Goal: Task Accomplishment & Management: Use online tool/utility

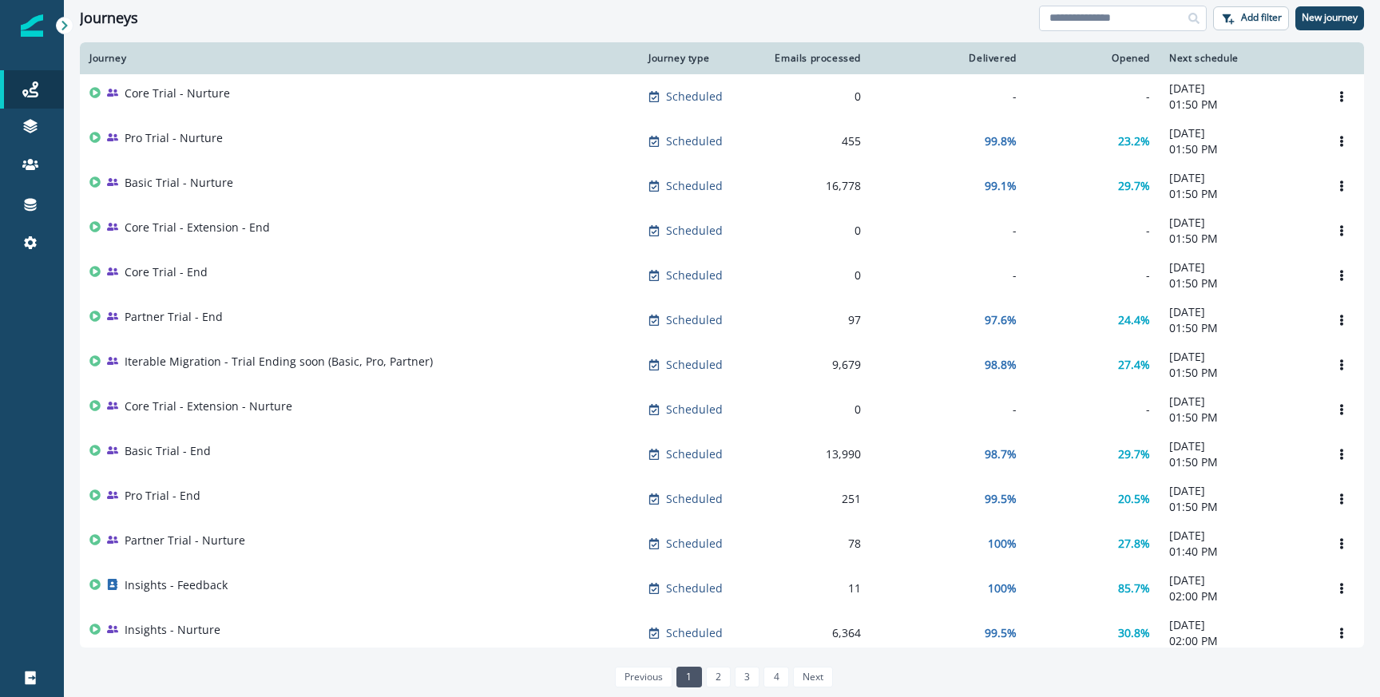
click at [1087, 26] on input at bounding box center [1123, 19] width 168 height 26
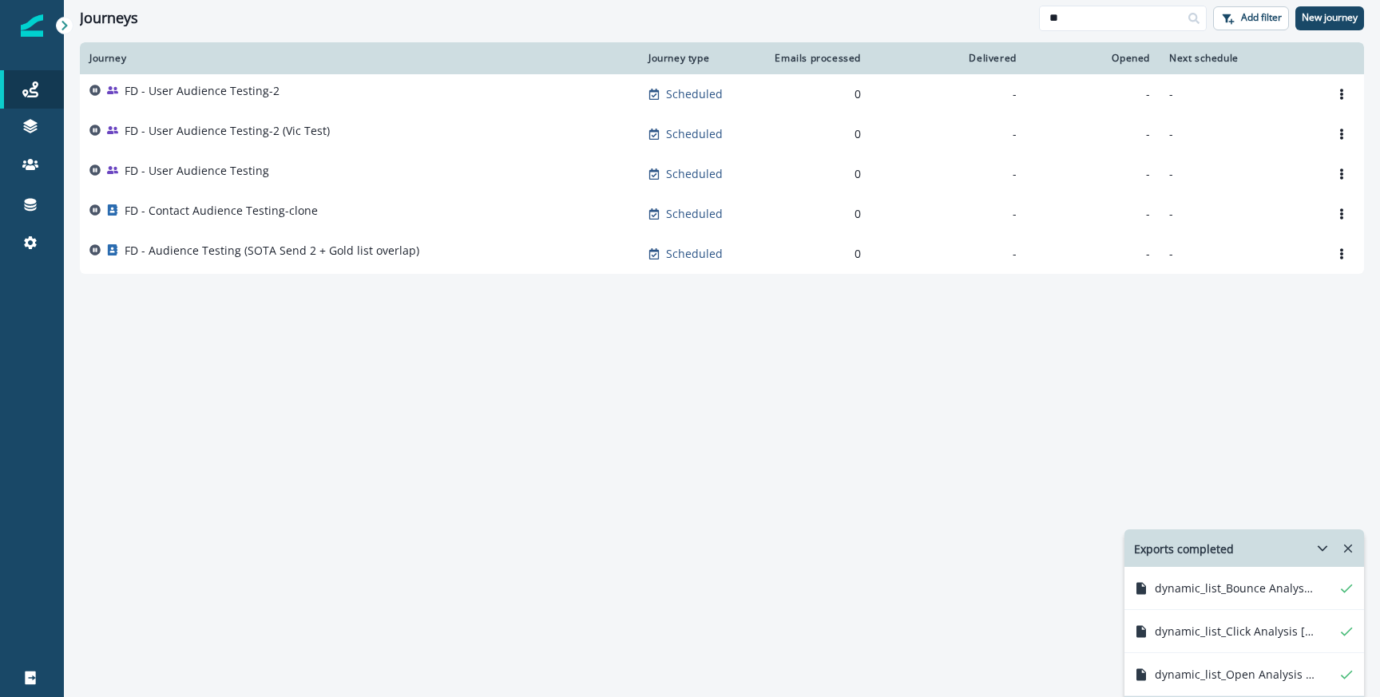
click at [215, 85] on p "FD - User Audience Testing-2" at bounding box center [202, 91] width 155 height 16
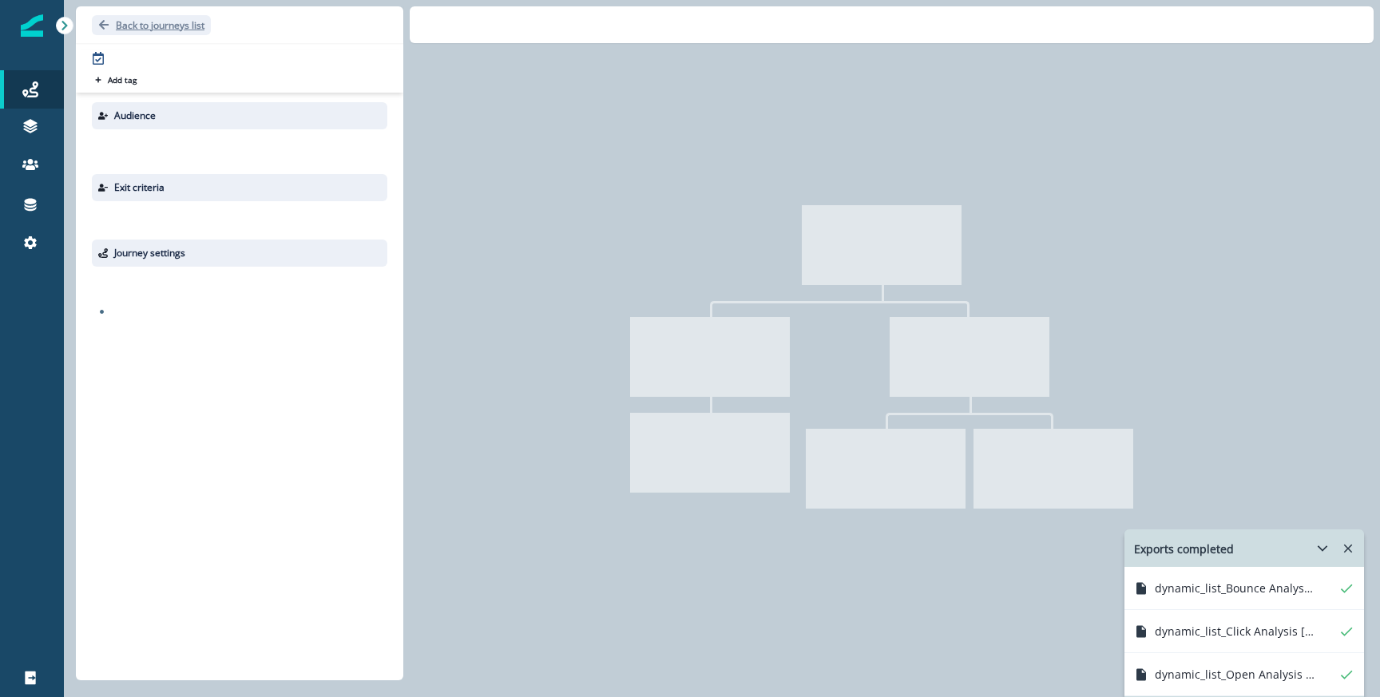
click at [154, 26] on p "Back to journeys list" at bounding box center [160, 25] width 89 height 14
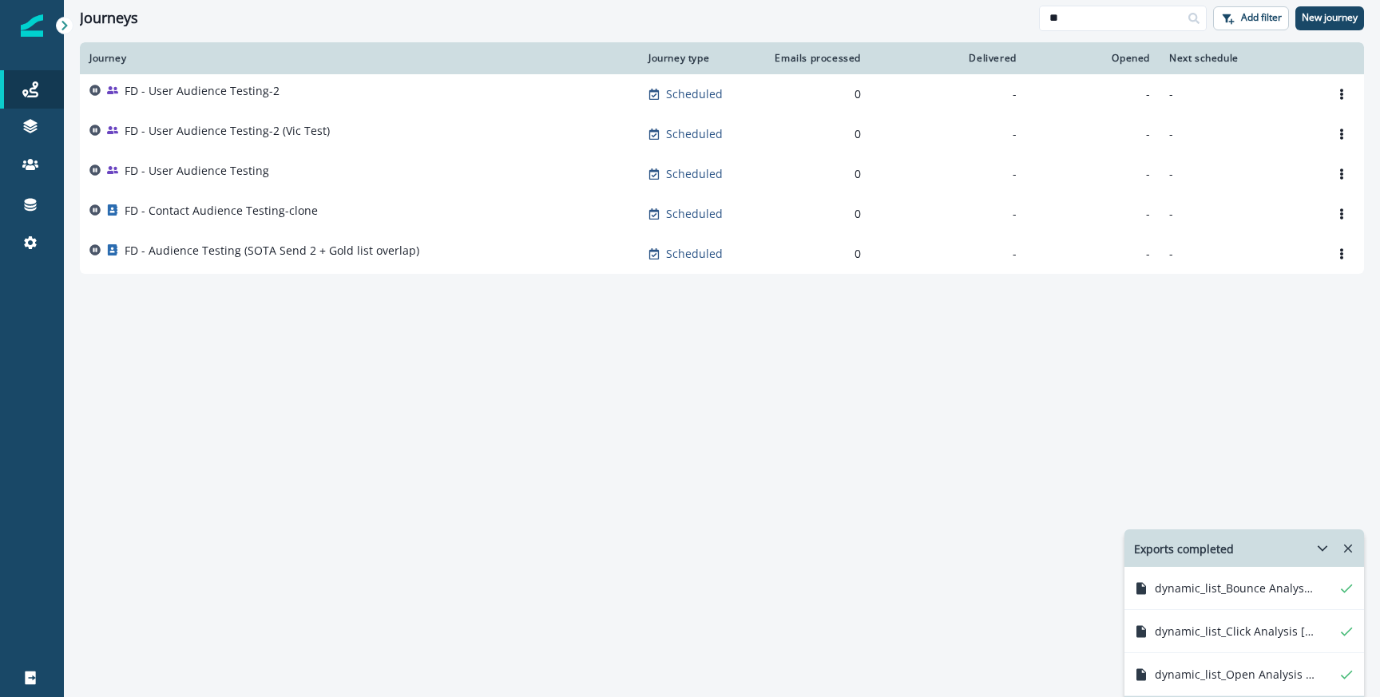
click at [189, 101] on div "FD - User Audience Testing-2" at bounding box center [202, 94] width 155 height 22
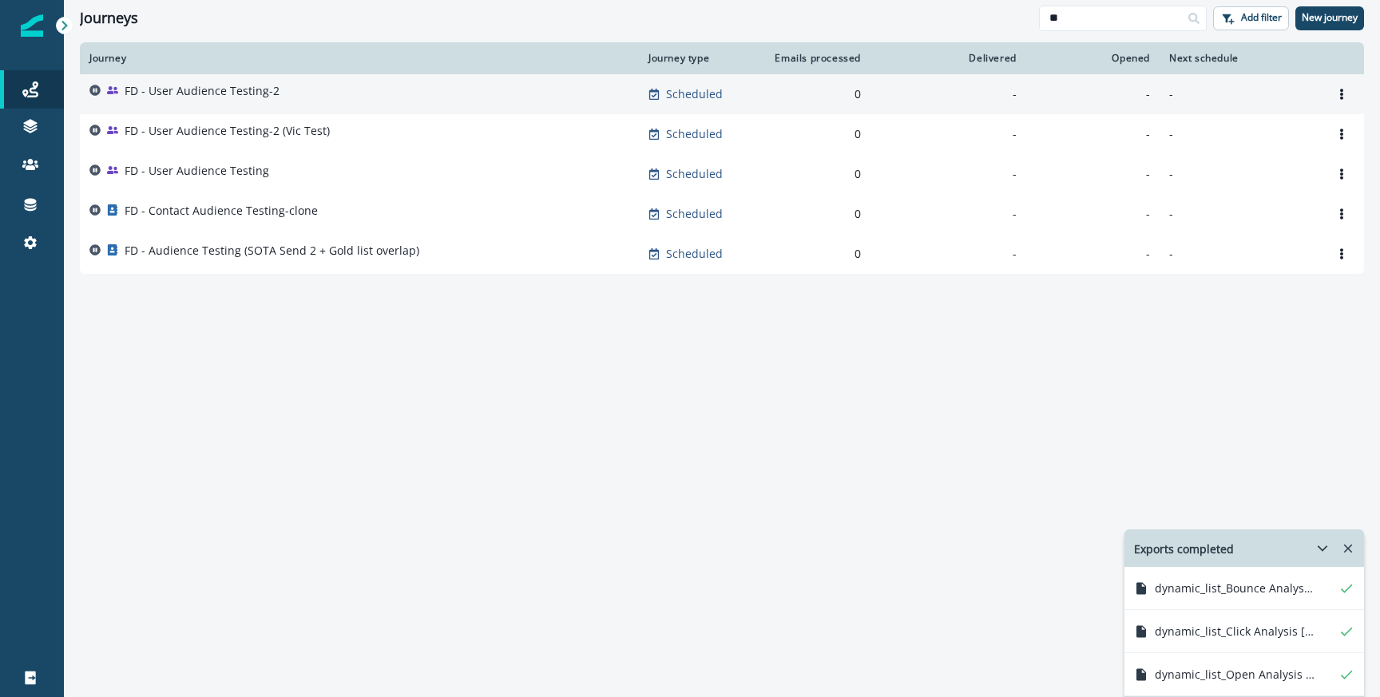
click at [173, 93] on p "FD - User Audience Testing-2" at bounding box center [202, 91] width 155 height 16
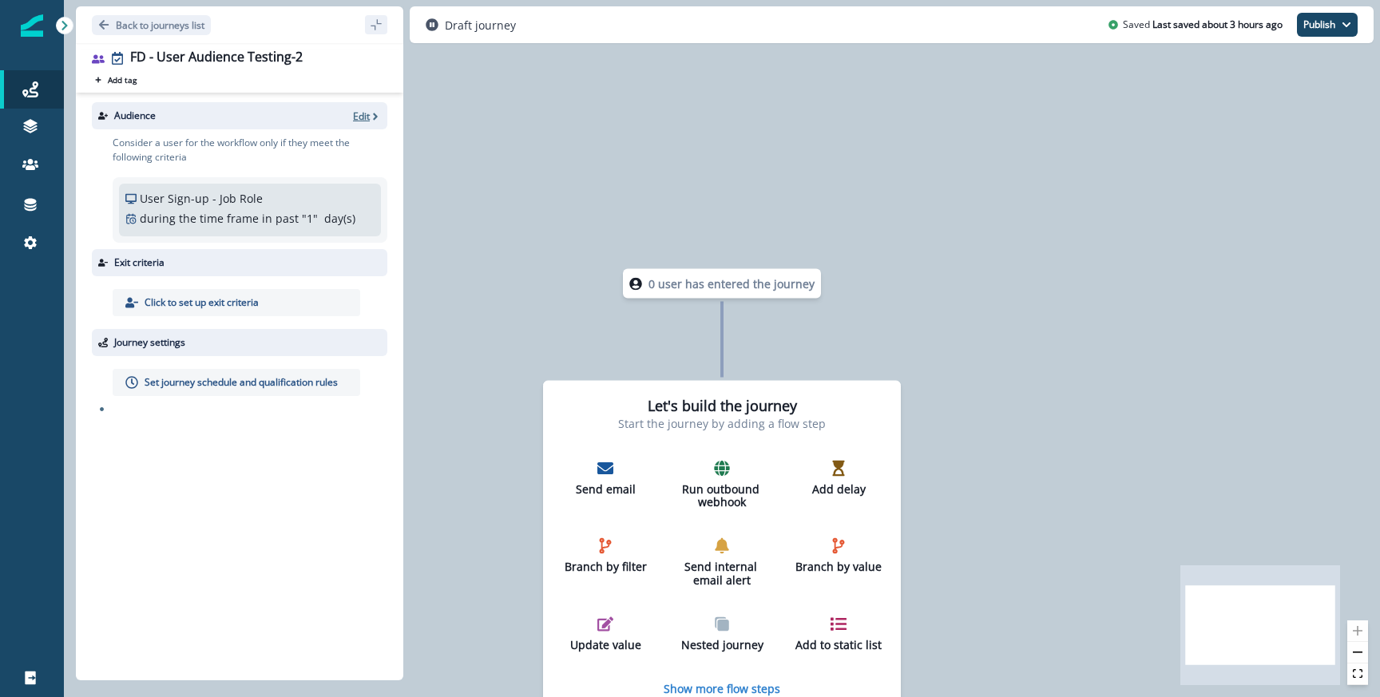
click at [361, 110] on p "Edit" at bounding box center [361, 116] width 17 height 14
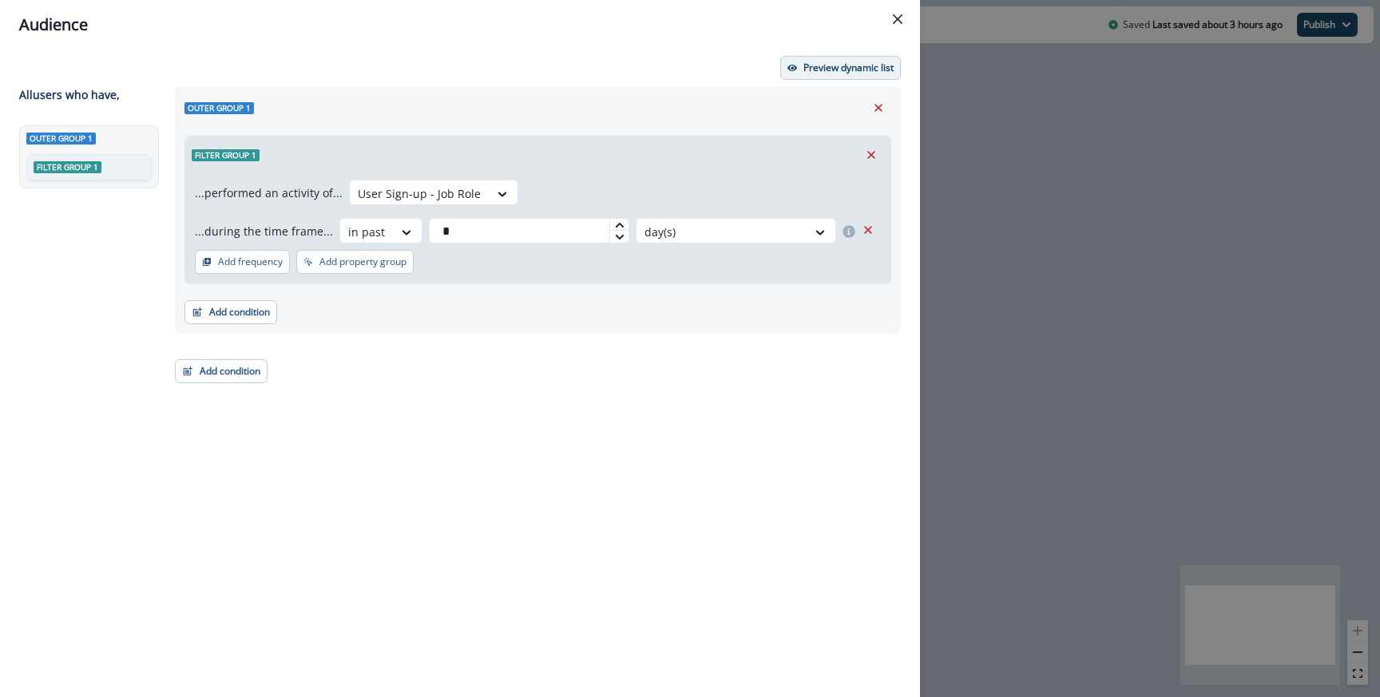
click at [802, 75] on button "Preview dynamic list" at bounding box center [840, 68] width 121 height 24
